Goal: Information Seeking & Learning: Learn about a topic

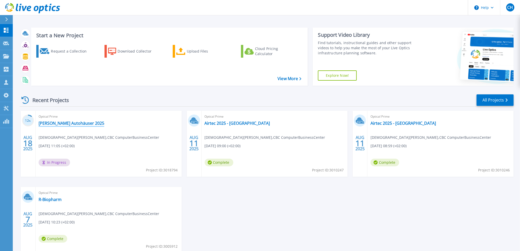
click at [52, 123] on link "[PERSON_NAME] Autohäuser 2025" at bounding box center [72, 123] width 66 height 5
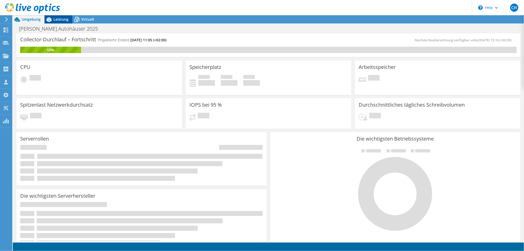
click at [58, 20] on span "Leistung" at bounding box center [60, 19] width 15 height 5
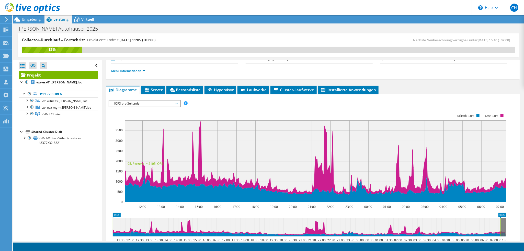
scroll to position [77, 0]
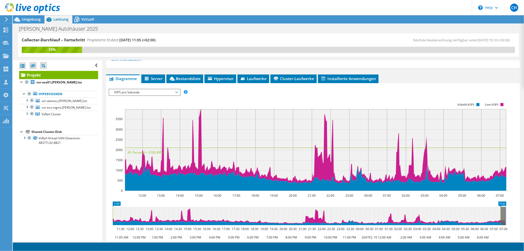
click at [145, 90] on span "IOPS pro Sekunde" at bounding box center [145, 92] width 66 height 6
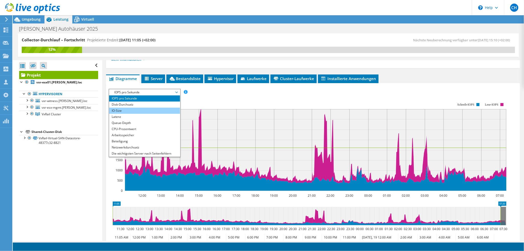
click at [137, 111] on li "IO-Size" at bounding box center [144, 111] width 71 height 6
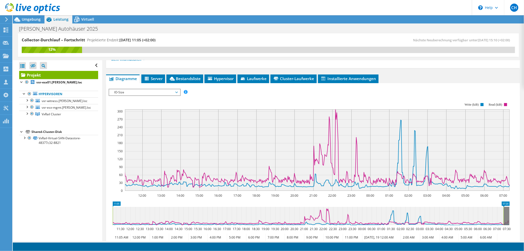
click at [144, 91] on span "IO-Size" at bounding box center [145, 92] width 66 height 6
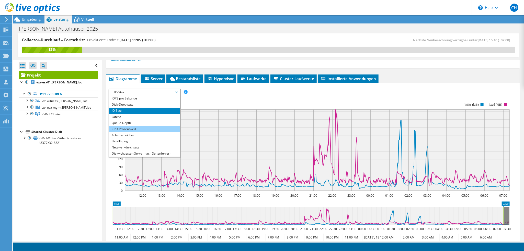
click at [135, 128] on li "CPU-Prozentwert" at bounding box center [144, 129] width 71 height 6
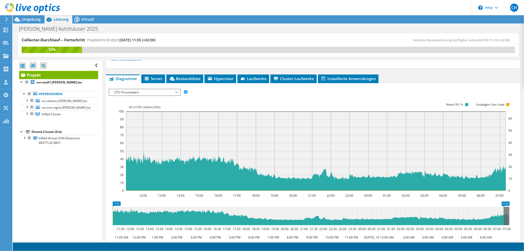
click at [163, 95] on div "CPU-Prozentwert IOPS pro Sekunde Disk-Durchsatz IO-Size Latenz Queue-Depth CPU-…" at bounding box center [145, 92] width 72 height 7
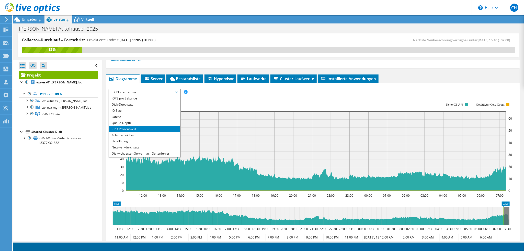
click at [160, 94] on span "CPU-Prozentwert" at bounding box center [145, 92] width 66 height 6
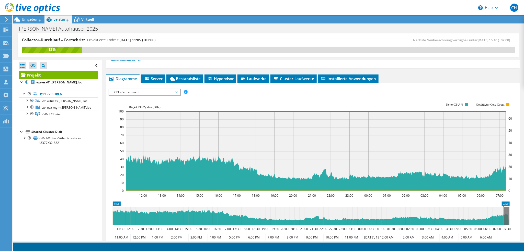
click at [160, 94] on span "CPU-Prozentwert" at bounding box center [145, 92] width 66 height 6
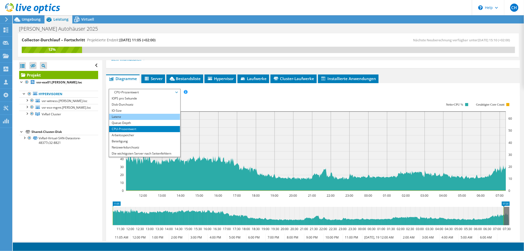
click at [138, 114] on li "Latenz" at bounding box center [144, 117] width 71 height 6
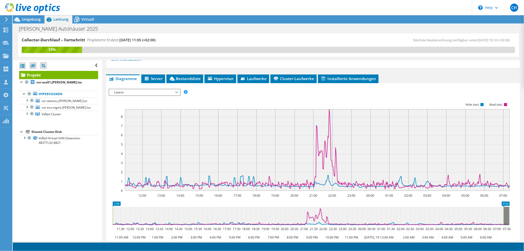
click at [130, 90] on span "Latenz" at bounding box center [145, 92] width 66 height 6
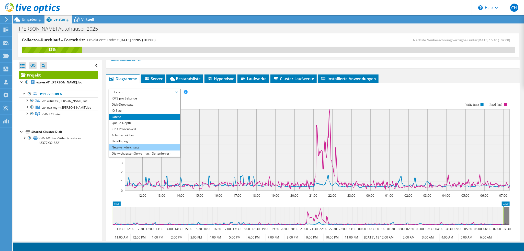
click at [144, 146] on li "Netzwerkdurchsatz" at bounding box center [144, 148] width 71 height 6
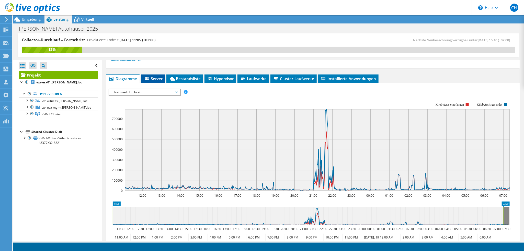
click at [154, 78] on span "Server" at bounding box center [153, 78] width 19 height 5
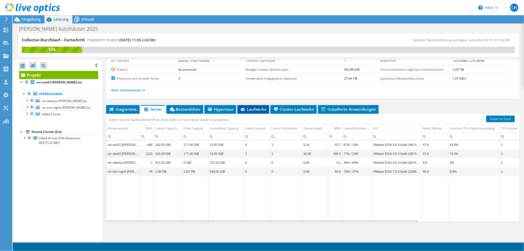
click at [262, 107] on span "Laufwerke" at bounding box center [253, 109] width 27 height 5
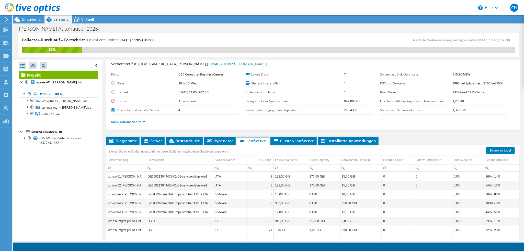
scroll to position [0, 0]
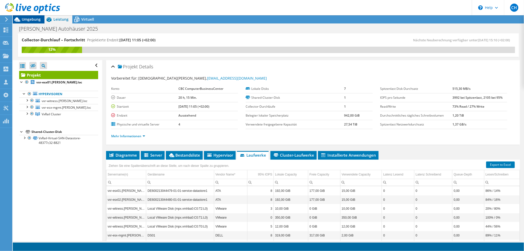
click at [36, 19] on span "Umgebung" at bounding box center [31, 19] width 19 height 5
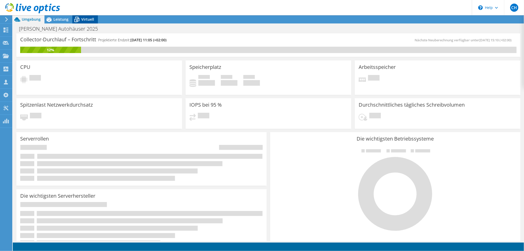
click at [81, 18] on span "Virtuell" at bounding box center [87, 19] width 13 height 5
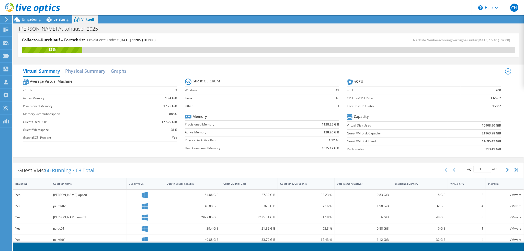
click at [303, 122] on td "1138.25 GiB" at bounding box center [315, 125] width 48 height 8
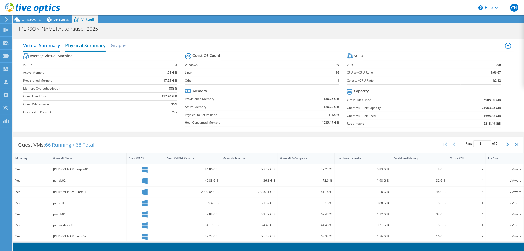
click at [91, 47] on h2 "Physical Summary" at bounding box center [85, 45] width 40 height 11
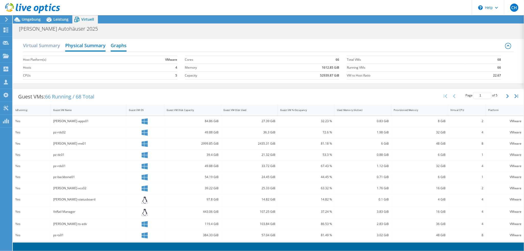
click at [115, 45] on h2 "Graphs" at bounding box center [119, 45] width 16 height 11
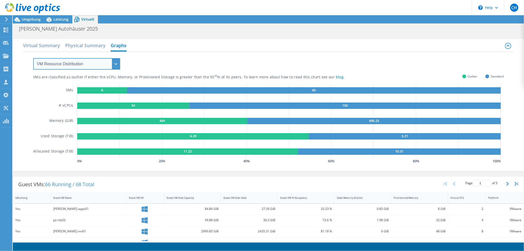
click at [86, 63] on select "VM Resource Distribution Provisioning Contrast Over Provisioning" at bounding box center [76, 63] width 87 height 11
click at [33, 58] on select "VM Resource Distribution Provisioning Contrast Over Provisioning" at bounding box center [76, 63] width 87 height 11
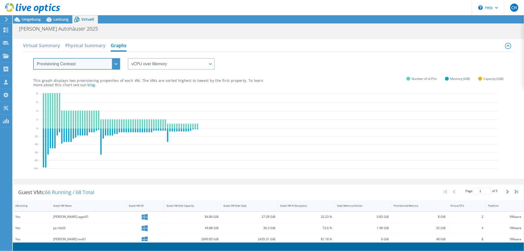
click at [79, 64] on select "VM Resource Distribution Provisioning Contrast Over Provisioning" at bounding box center [76, 63] width 87 height 11
select select "Over Provisioning"
click at [33, 58] on select "VM Resource Distribution Provisioning Contrast Over Provisioning" at bounding box center [76, 63] width 87 height 11
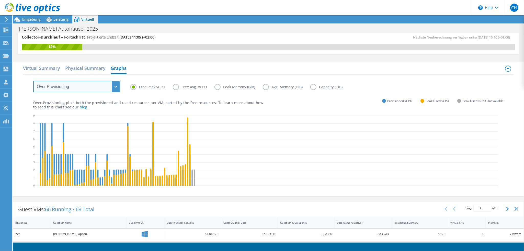
scroll to position [0, 0]
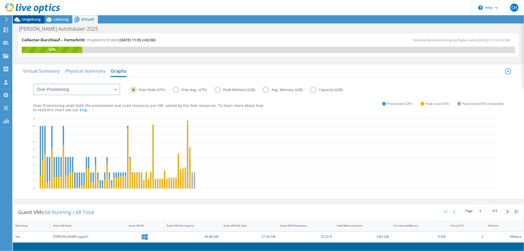
click at [29, 20] on span "Umgebung" at bounding box center [31, 19] width 19 height 5
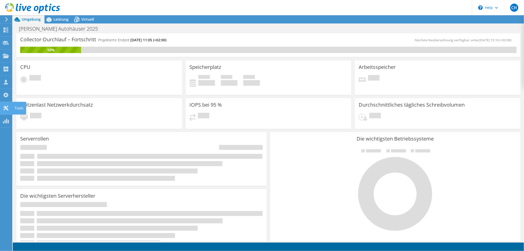
click at [6, 107] on icon at bounding box center [6, 108] width 6 height 5
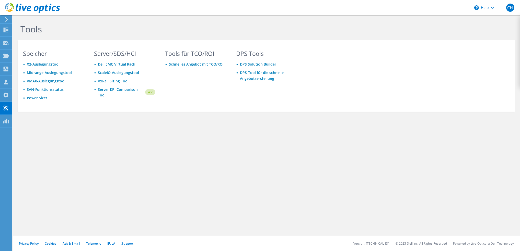
click at [119, 65] on link "Dell EMC Virtual Rack" at bounding box center [116, 64] width 37 height 5
click at [6, 19] on icon at bounding box center [7, 19] width 4 height 5
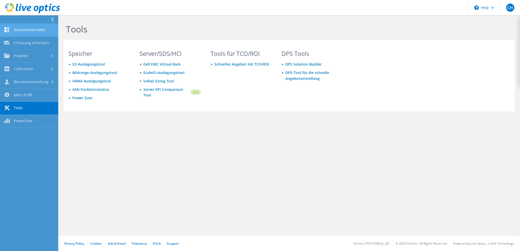
click at [21, 29] on link "Instrumententafel" at bounding box center [29, 30] width 58 height 13
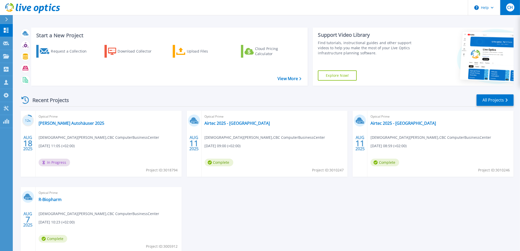
click at [508, 8] on span "CH" at bounding box center [510, 7] width 6 height 4
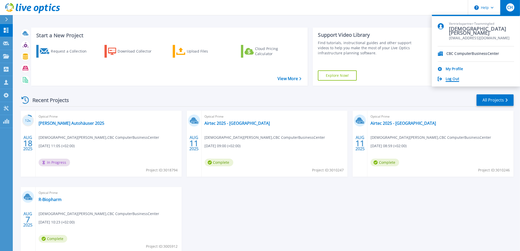
click at [456, 79] on link "Log Out" at bounding box center [453, 79] width 14 height 5
